Goal: Transaction & Acquisition: Purchase product/service

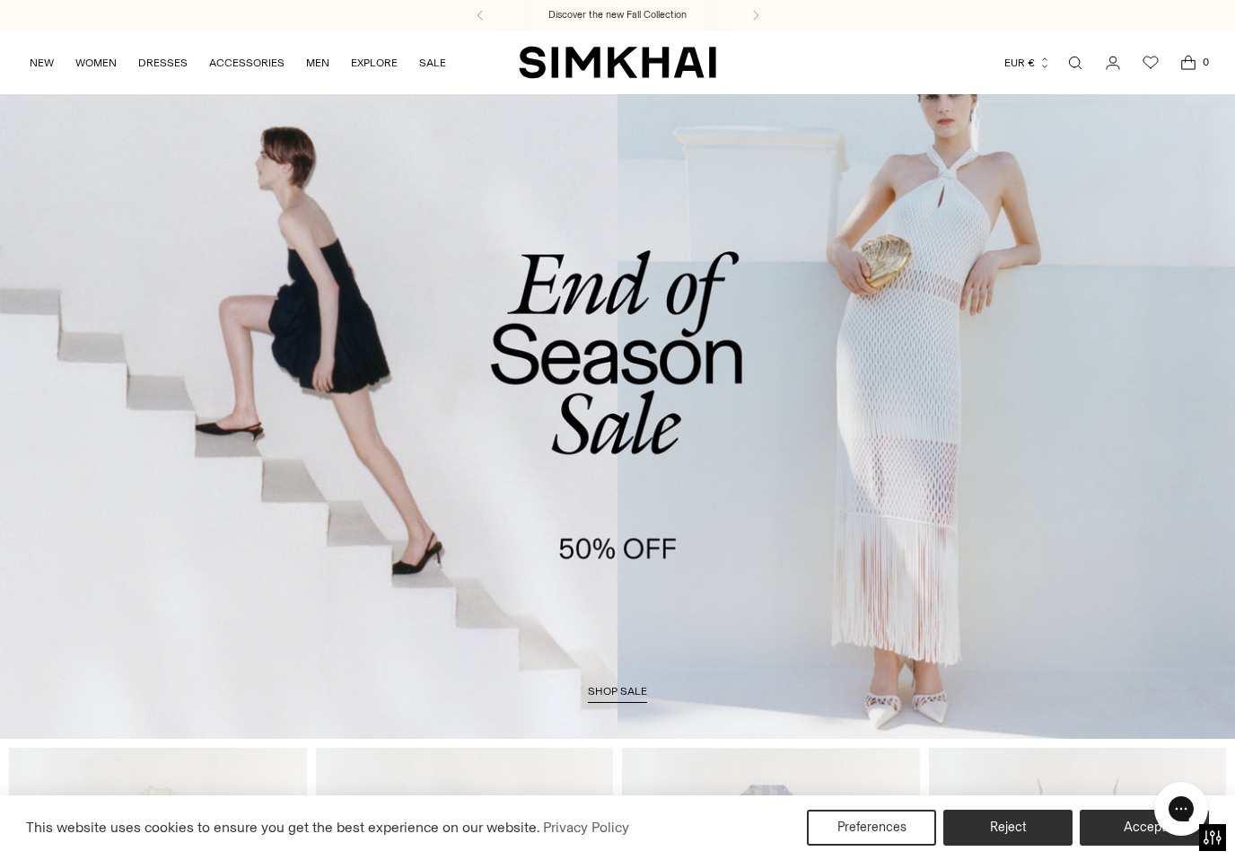
click at [1087, 63] on span "Open search modal" at bounding box center [1075, 62] width 29 height 29
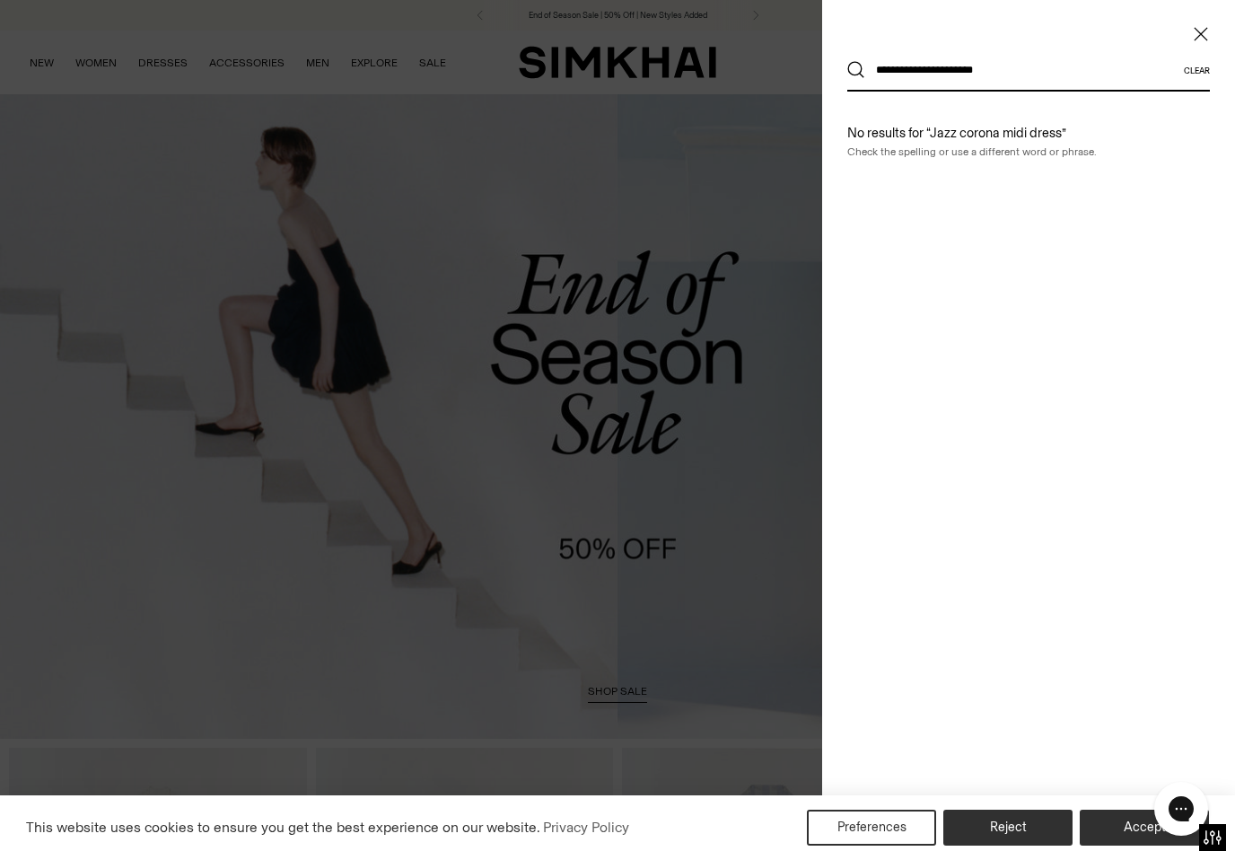
type input "**********"
click at [856, 70] on button "Search" at bounding box center [856, 70] width 18 height 18
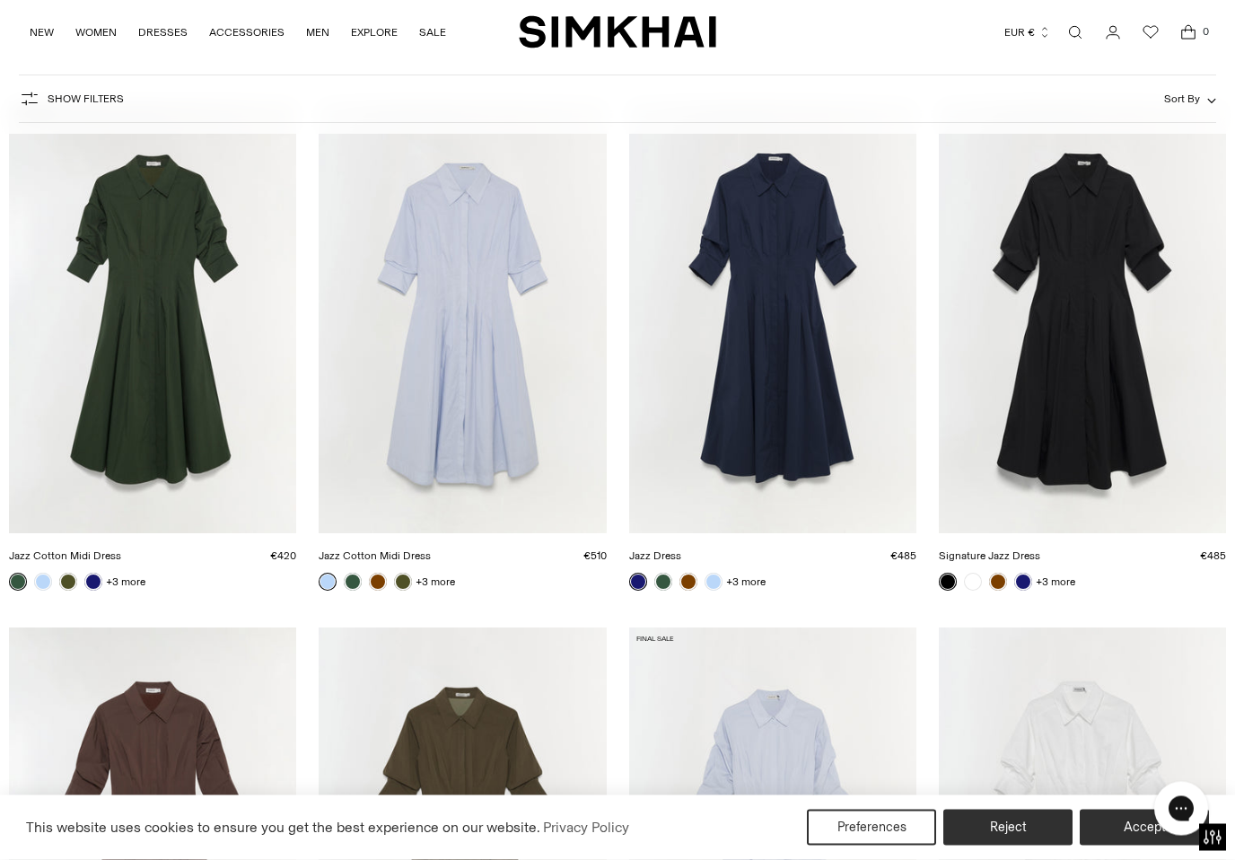
scroll to position [248, 0]
click at [796, 384] on img "Jazz Dress" at bounding box center [772, 316] width 287 height 431
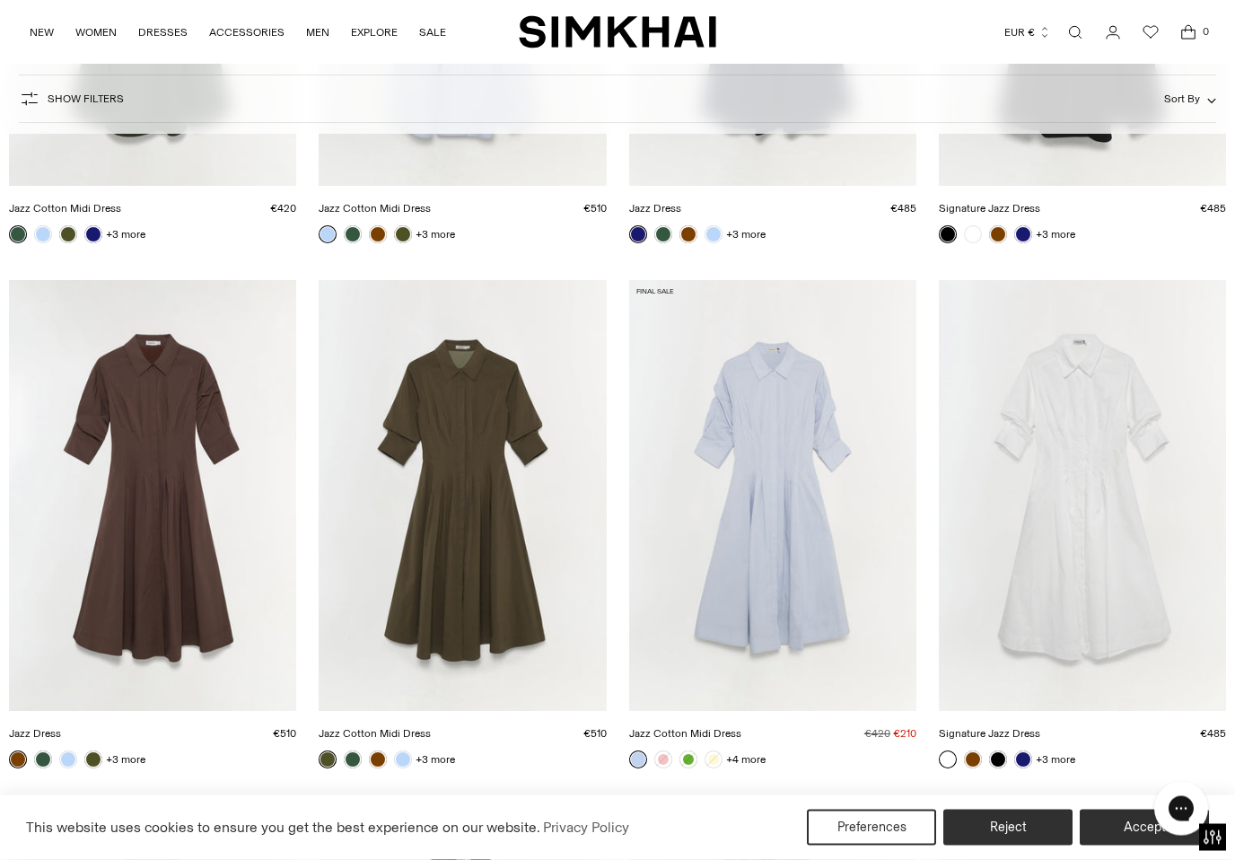
scroll to position [596, 0]
click at [172, 498] on img "Jazz Dress" at bounding box center [152, 494] width 287 height 431
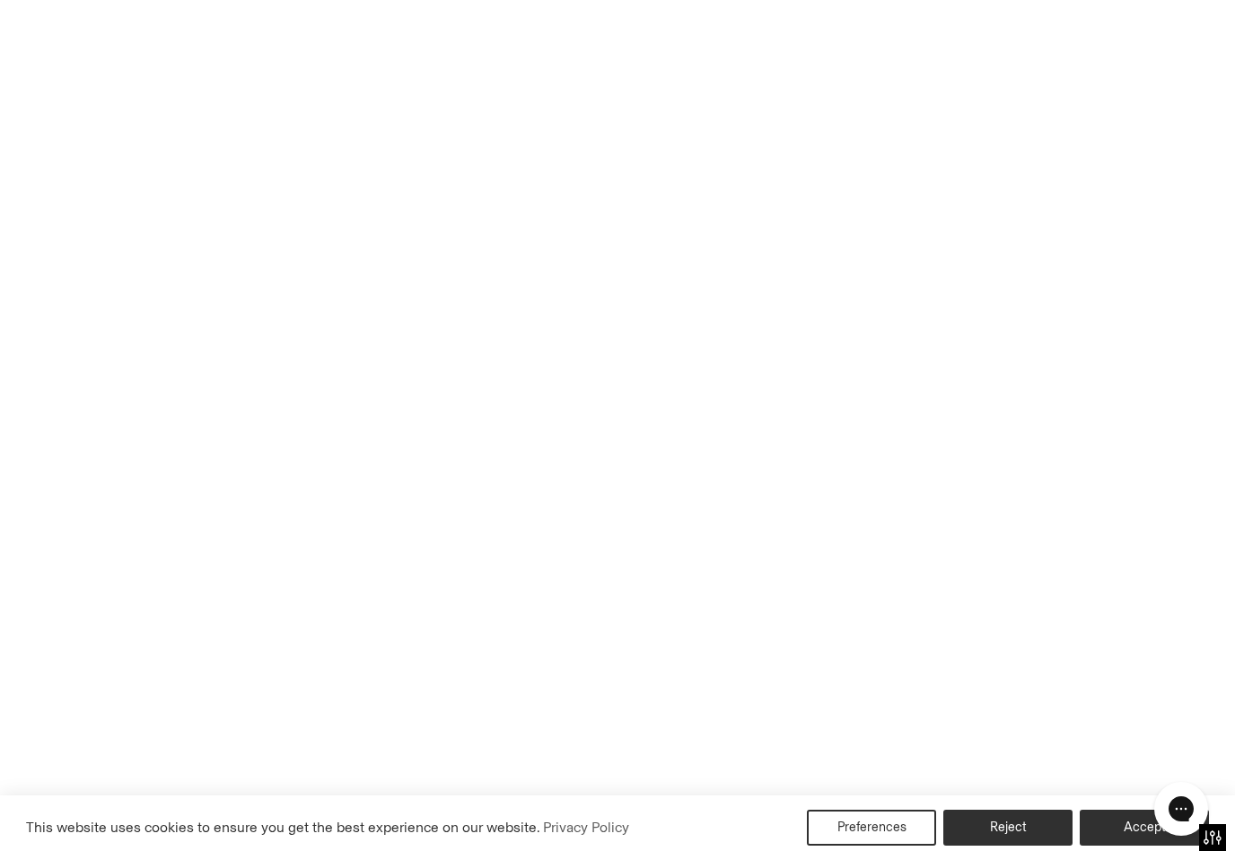
scroll to position [624, 0]
